Goal: Task Accomplishment & Management: Use online tool/utility

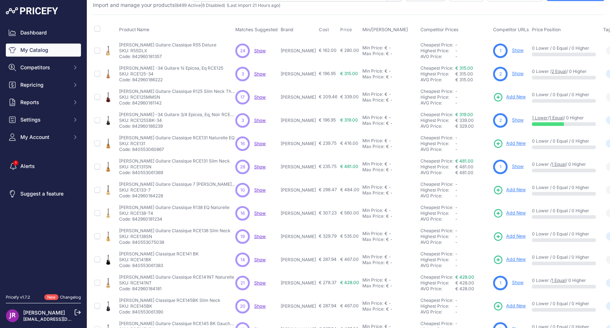
scroll to position [28, 0]
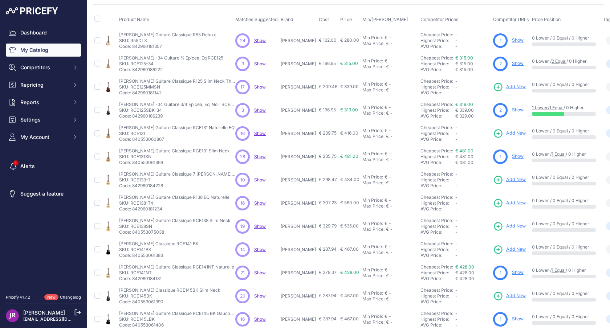
click at [135, 134] on p "SKU: RCE131" at bounding box center [176, 134] width 115 height 6
copy p "RCE131"
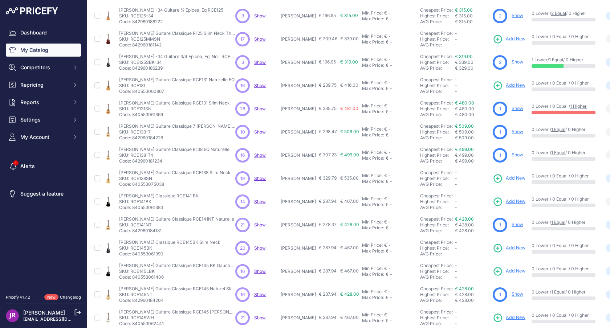
scroll to position [84, 0]
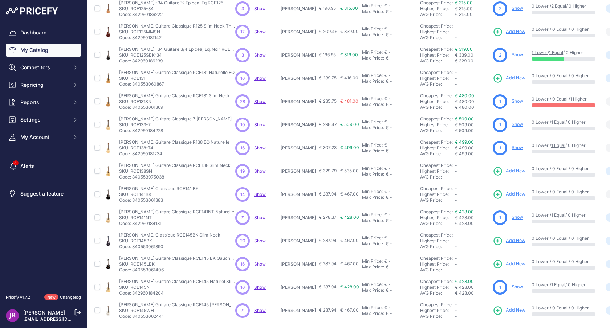
click at [138, 174] on p "Code: 840553075038" at bounding box center [174, 177] width 111 height 6
click at [137, 171] on p "SKU: RCE138SN" at bounding box center [174, 172] width 111 height 6
copy p "RCE138SN"
click at [138, 172] on p "SKU: RCE138SN" at bounding box center [174, 172] width 111 height 6
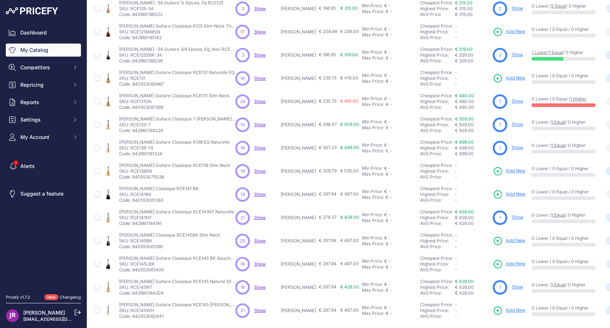
click at [138, 172] on p "SKU: RCE138SN" at bounding box center [174, 172] width 111 height 6
click at [134, 240] on p "SKU: RCE145BK" at bounding box center [169, 241] width 101 height 6
copy p "RCE145BK"
click at [136, 263] on p "SKU: RCE145LBK" at bounding box center [177, 264] width 116 height 6
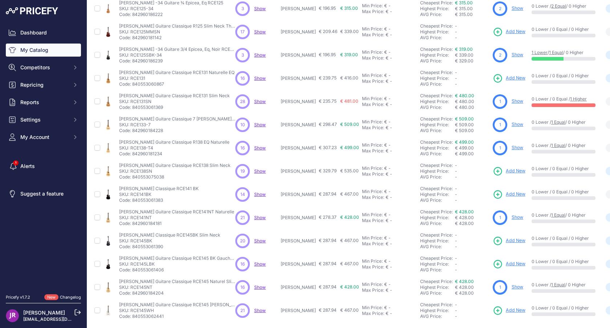
click at [136, 263] on p "SKU: RCE145LBK" at bounding box center [177, 264] width 116 height 6
copy p "RCE145LBK"
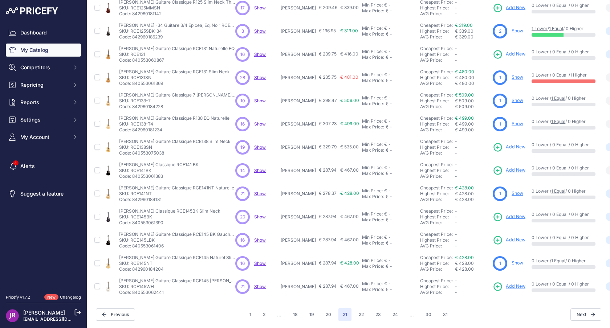
click at [143, 264] on p "SKU: RCE145NT" at bounding box center [177, 264] width 116 height 6
copy p "RCE145NT"
click at [139, 287] on p "SKU: RCE145WH" at bounding box center [177, 287] width 116 height 6
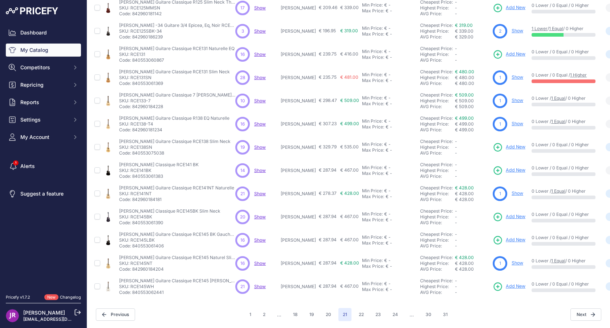
copy p "RCE145WH"
click at [360, 312] on button "22" at bounding box center [361, 314] width 14 height 13
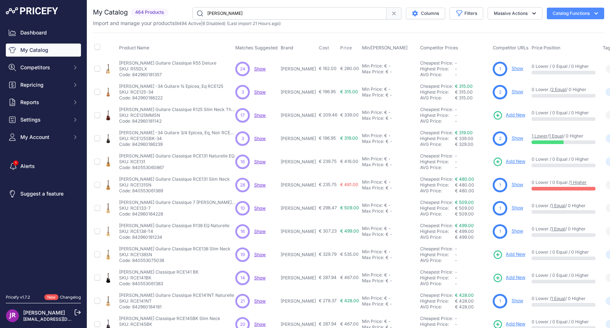
scroll to position [107, 0]
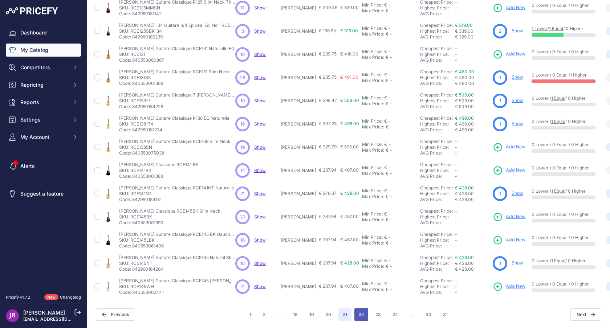
click at [364, 312] on button "22" at bounding box center [361, 314] width 14 height 13
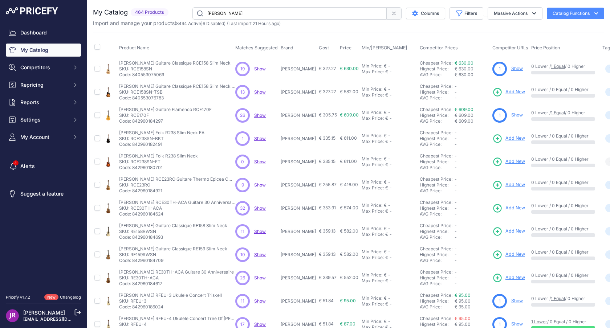
click at [145, 67] on p "SKU: RCE158SN" at bounding box center [174, 69] width 111 height 6
copy p "RCE158SN"
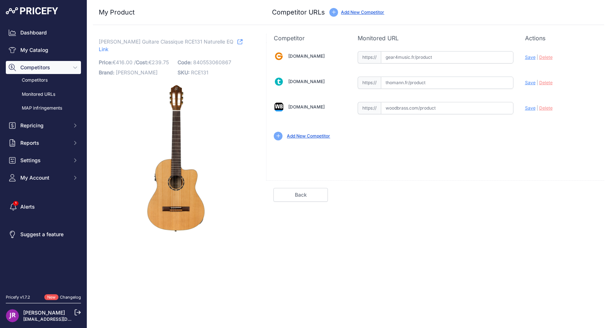
click at [431, 108] on input "text" at bounding box center [447, 108] width 133 height 12
paste input "https://www.woodbrass.com/classiques-electro-ortega-rce131-solid-cedar-natural-…"
click at [529, 111] on div "Update Profile Save | Delete Analyzing" at bounding box center [561, 108] width 72 height 14
click at [530, 108] on span "Save" at bounding box center [530, 107] width 11 height 5
type input "[URL][DOMAIN_NAME][PERSON_NAME]"
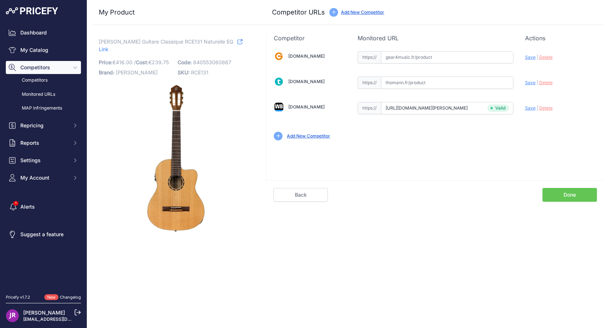
click at [564, 196] on link "Done" at bounding box center [570, 195] width 54 height 14
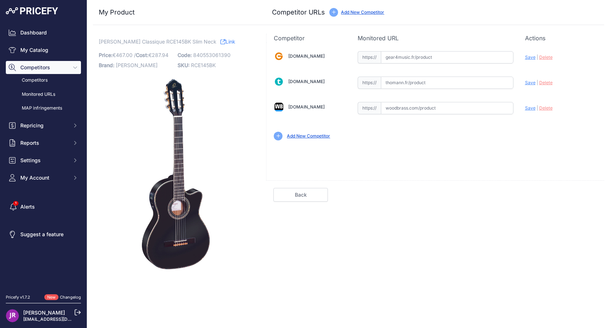
click at [428, 108] on input "text" at bounding box center [447, 108] width 133 height 12
paste input "[URL][DOMAIN_NAME][PERSON_NAME]"
click at [529, 108] on span "Save" at bounding box center [530, 107] width 11 height 5
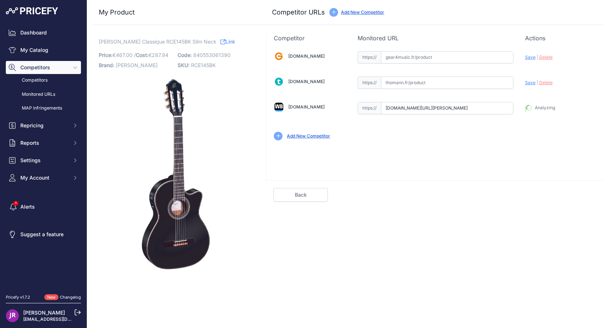
type input "https://www.woodbrass.com/classiques-electro-ortega-rce145-spruce-slim-neck-bla…"
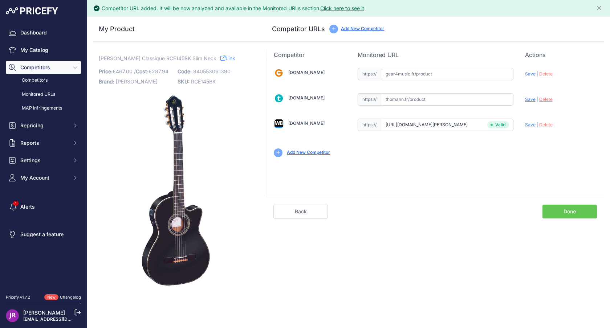
click at [561, 216] on link "Done" at bounding box center [570, 212] width 54 height 14
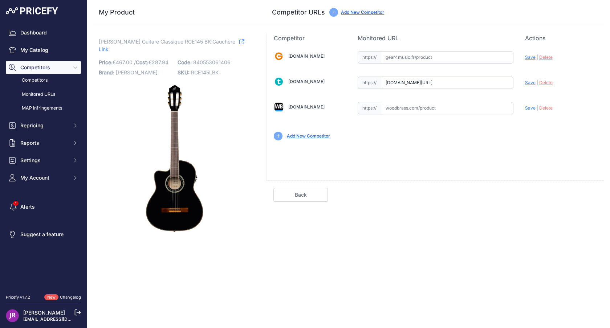
click at [442, 107] on input "text" at bounding box center [447, 108] width 133 height 12
paste input "[URL][DOMAIN_NAME][PERSON_NAME]"
click at [531, 107] on span "Save" at bounding box center [530, 107] width 11 height 5
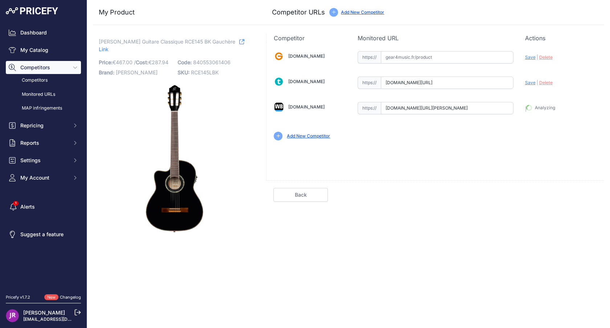
type input "[URL][DOMAIN_NAME][PERSON_NAME]"
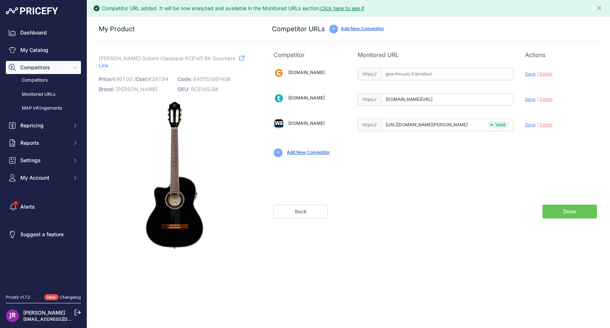
click at [467, 100] on input "[DOMAIN_NAME][URL]" at bounding box center [447, 99] width 133 height 12
click at [405, 99] on input "[DOMAIN_NAME][URL]" at bounding box center [447, 99] width 133 height 12
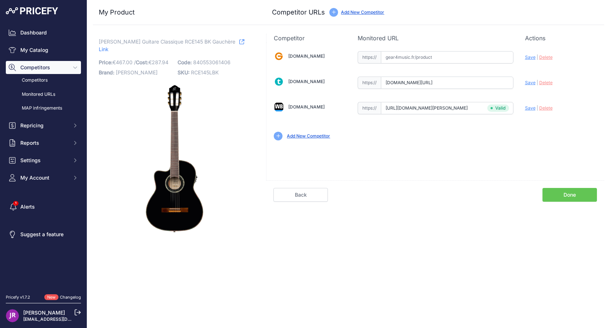
scroll to position [0, 50]
drag, startPoint x: 386, startPoint y: 98, endPoint x: 526, endPoint y: 82, distance: 141.0
click at [526, 82] on div "[DOMAIN_NAME] Valid Invalid" at bounding box center [436, 94] width 338 height 105
click at [544, 86] on div "Update Profile Save | [GEOGRAPHIC_DATA] Analyzing" at bounding box center [561, 80] width 72 height 11
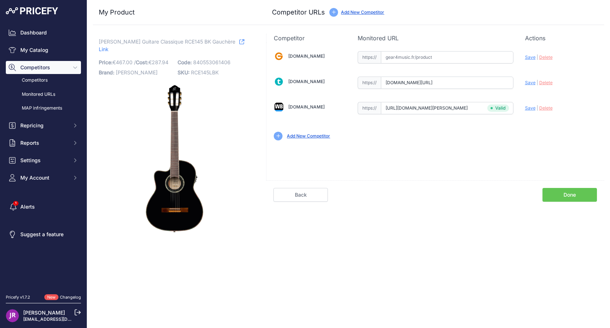
click at [547, 84] on span "Delete" at bounding box center [545, 82] width 13 height 5
click at [578, 193] on link "Done" at bounding box center [570, 195] width 54 height 14
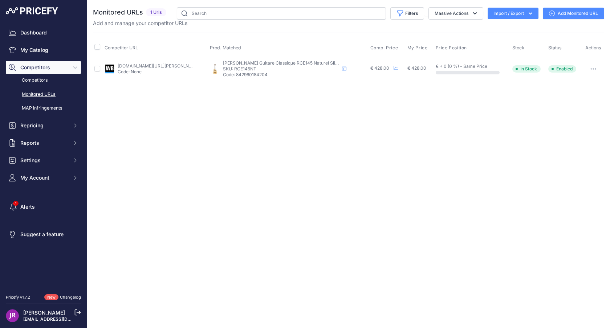
click at [120, 67] on link "[DOMAIN_NAME][URL][PERSON_NAME]" at bounding box center [159, 65] width 82 height 5
click at [593, 69] on icon "button" at bounding box center [593, 69] width 1 height 1
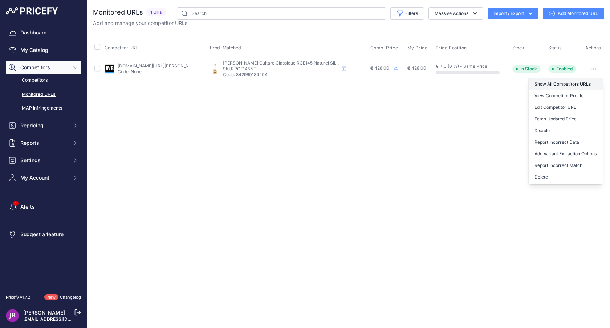
click at [576, 83] on link "Show All Competitors URLs" at bounding box center [566, 84] width 74 height 12
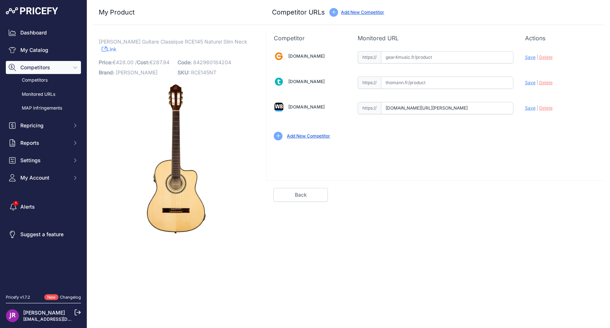
click at [463, 83] on input "text" at bounding box center [447, 83] width 133 height 12
paste input "[URL][DOMAIN_NAME]"
click at [529, 82] on span "Save" at bounding box center [530, 82] width 11 height 5
type input "[URL][DOMAIN_NAME]"
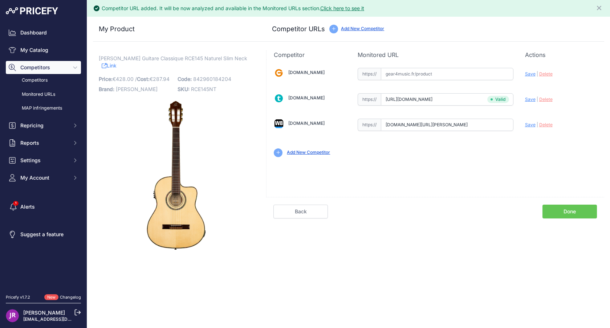
click at [528, 127] on div "Update Profile Save | [GEOGRAPHIC_DATA] Analyzing" at bounding box center [561, 122] width 72 height 11
click at [529, 126] on span "Save" at bounding box center [530, 124] width 11 height 5
type input "https://www.woodbrass.com/classiques-electro-ortega-guitare-rce145-epicea-natur…"
click at [577, 214] on link "Done" at bounding box center [570, 212] width 54 height 14
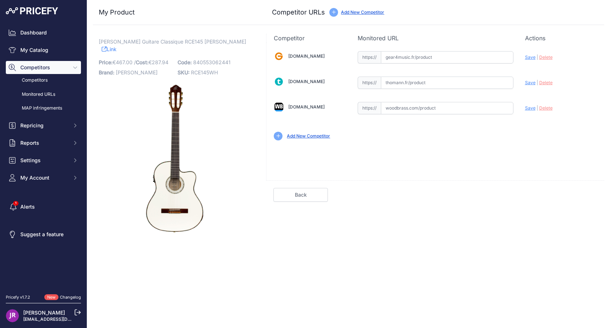
click at [447, 105] on input "text" at bounding box center [447, 108] width 133 height 12
paste input "[URL][DOMAIN_NAME][PERSON_NAME]"
click at [532, 108] on span "Save" at bounding box center [530, 107] width 11 height 5
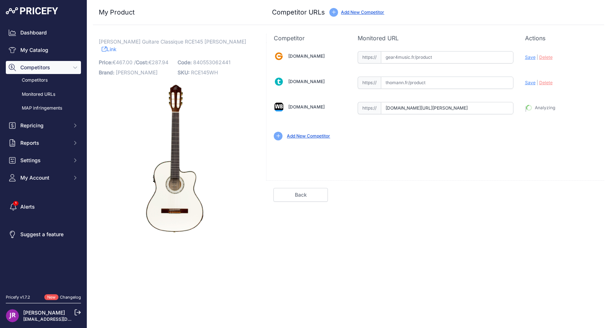
type input "[URL][DOMAIN_NAME][PERSON_NAME]"
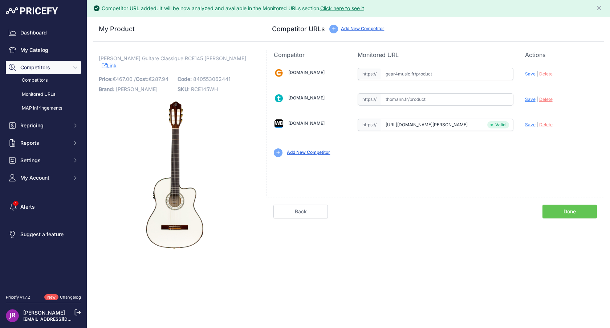
click at [572, 208] on link "Done" at bounding box center [570, 212] width 54 height 14
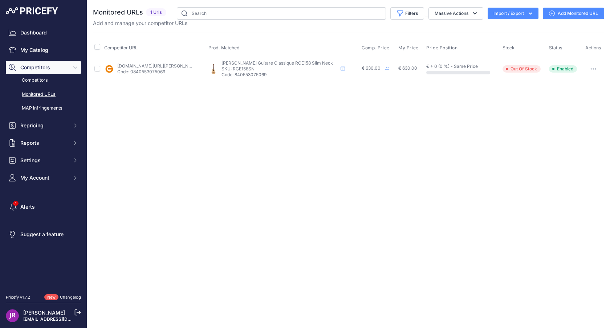
click at [596, 71] on button "button" at bounding box center [593, 69] width 15 height 10
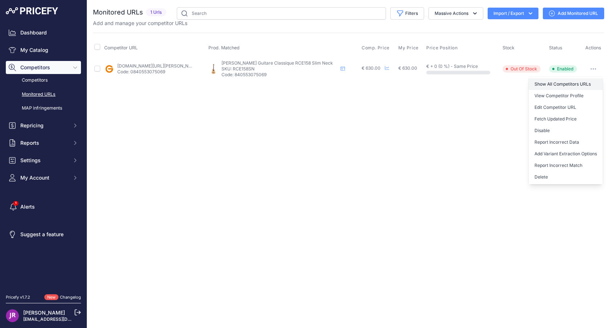
click at [585, 82] on link "Show All Competitors URLs" at bounding box center [566, 84] width 74 height 12
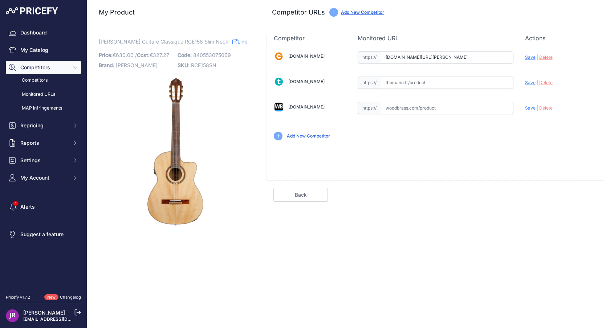
click at [459, 56] on input "[DOMAIN_NAME][URL][PERSON_NAME]" at bounding box center [447, 57] width 133 height 12
click at [548, 56] on span "Delete" at bounding box center [545, 56] width 13 height 5
click at [430, 81] on input "text" at bounding box center [447, 83] width 133 height 12
paste input "[URL][DOMAIN_NAME]"
click at [529, 81] on span "Save" at bounding box center [530, 82] width 11 height 5
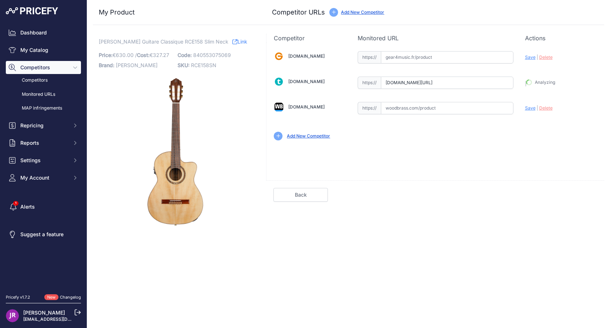
type input "https://www.thomann.fr/ortega_rce158sn_nt.htm?prirule_jdsnikfkfjsd=9365"
click at [579, 198] on link "Done" at bounding box center [570, 195] width 54 height 14
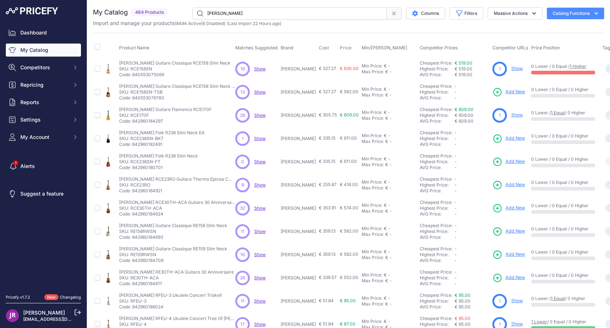
click at [139, 93] on p "SKU: RCE158SN-TSB" at bounding box center [177, 92] width 116 height 6
copy p "RCE158SN"
click at [144, 116] on p "SKU: RCE170F" at bounding box center [165, 116] width 93 height 6
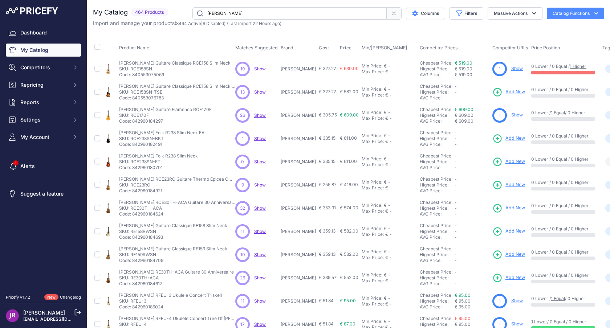
copy p "RCE170F"
click at [140, 139] on p "SKU: RCE238SN-BKT" at bounding box center [161, 139] width 85 height 6
copy p "RCE238SN"
click at [142, 161] on p "SKU: RCE238SN-FT" at bounding box center [158, 162] width 79 height 6
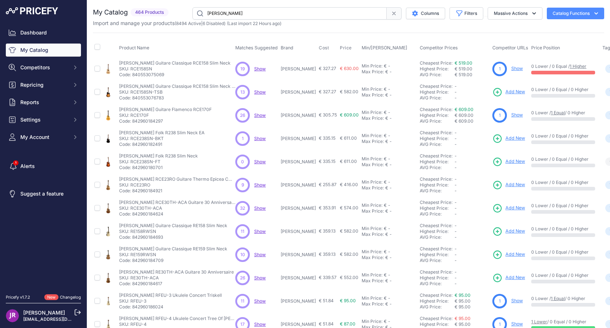
click at [142, 161] on p "SKU: RCE238SN-FT" at bounding box center [158, 162] width 79 height 6
copy p "RCE238SN"
click at [135, 183] on p "SKU: RCE23RO" at bounding box center [177, 185] width 116 height 6
copy p "RCE23RO"
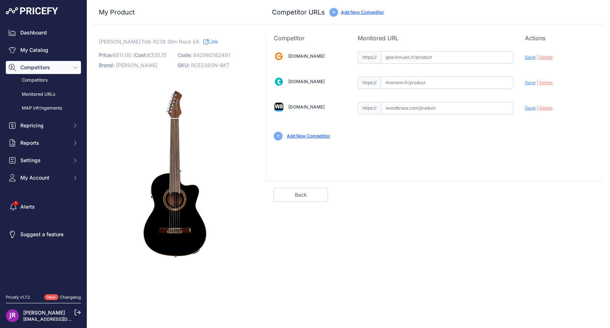
click at [436, 86] on input "text" at bounding box center [447, 83] width 133 height 12
paste input "[URL][DOMAIN_NAME]"
click at [530, 84] on span "Save" at bounding box center [530, 82] width 11 height 5
type input "[URL][DOMAIN_NAME]"
click at [566, 192] on link "Done" at bounding box center [570, 195] width 54 height 14
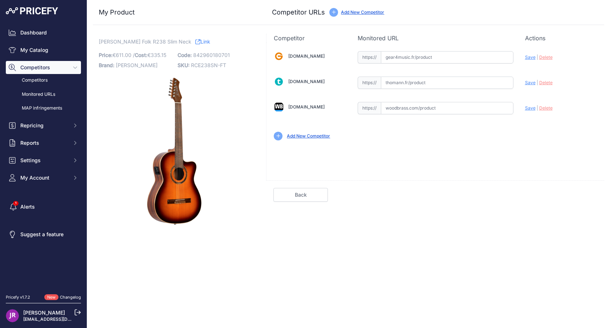
click at [406, 84] on input "text" at bounding box center [447, 83] width 133 height 12
paste input "[URL][DOMAIN_NAME]"
click at [529, 84] on span "Save" at bounding box center [530, 82] width 11 height 5
type input "[URL][DOMAIN_NAME]"
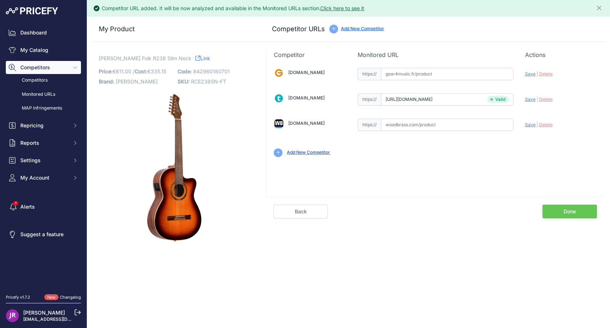
click at [569, 215] on link "Done" at bounding box center [570, 212] width 54 height 14
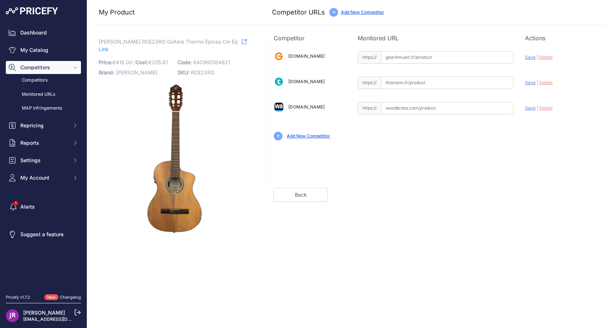
click at [448, 79] on input "text" at bounding box center [447, 83] width 133 height 12
paste input "[URL][DOMAIN_NAME]"
click at [529, 83] on span "Save" at bounding box center [530, 82] width 11 height 5
type input "[URL][DOMAIN_NAME]"
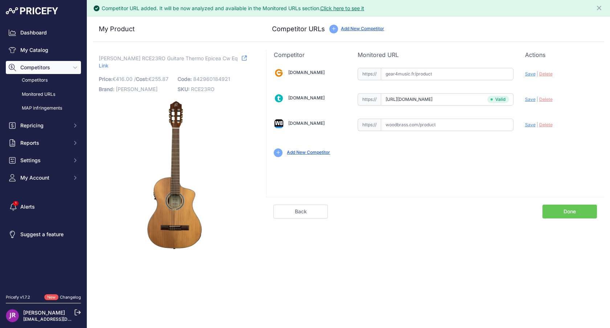
click at [575, 212] on link "Done" at bounding box center [570, 212] width 54 height 14
